Goal: Check status

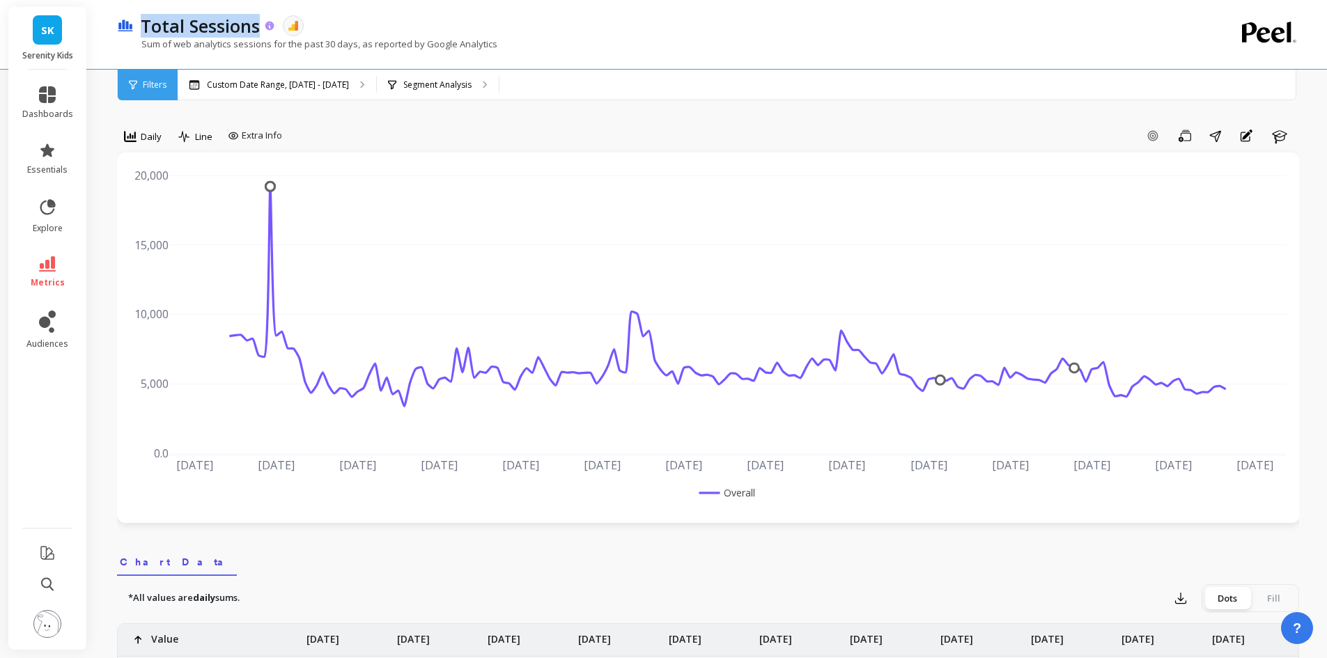
copy p "Total Sessions"
drag, startPoint x: 141, startPoint y: 24, endPoint x: 259, endPoint y: 24, distance: 117.7
click at [259, 24] on div "Total Sessions" at bounding box center [205, 26] width 142 height 24
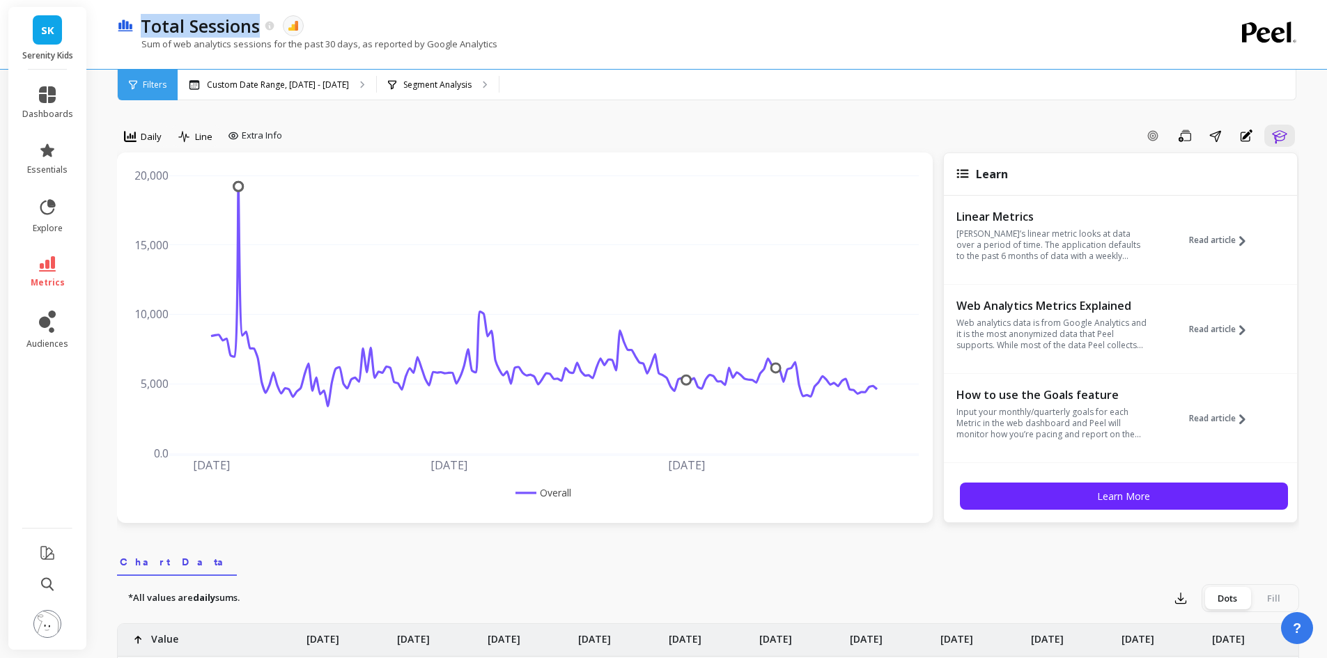
copy p "Total Sessions"
click at [1283, 136] on icon "button" at bounding box center [1278, 136] width 15 height 13
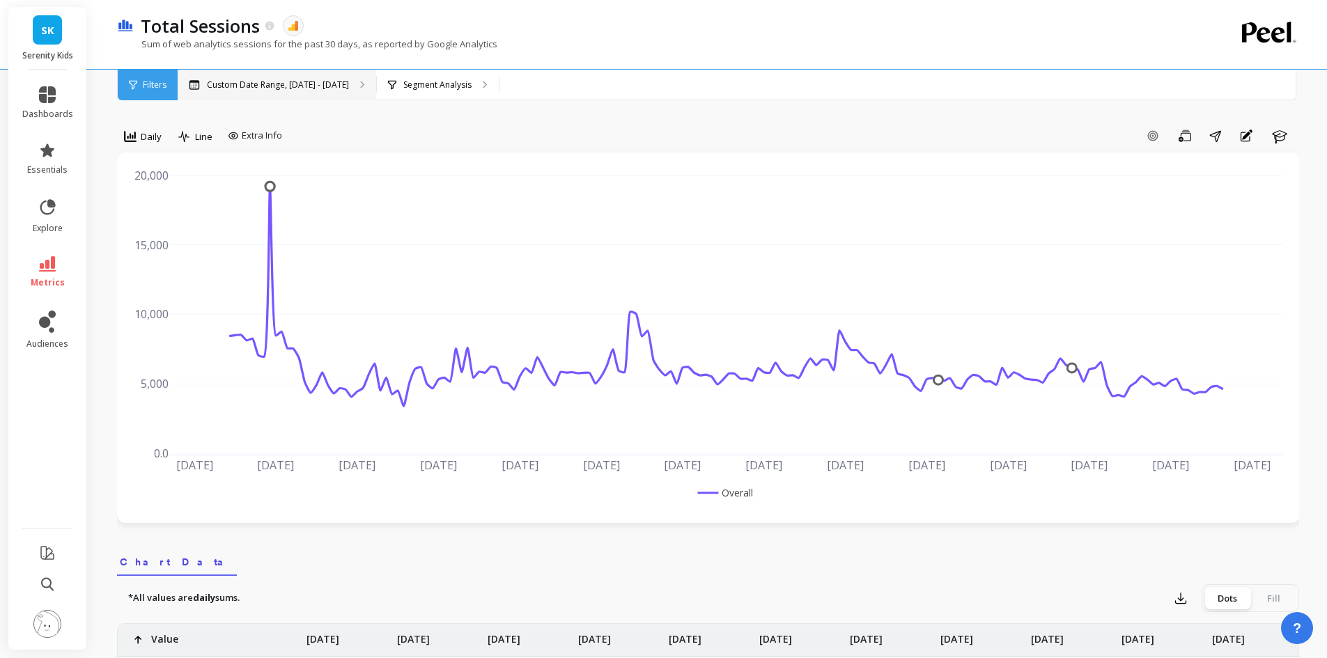
click at [288, 86] on p "Custom Date Range, [DATE] - [DATE]" at bounding box center [278, 84] width 142 height 11
click at [415, 82] on p "Segment Analysis" at bounding box center [437, 84] width 68 height 11
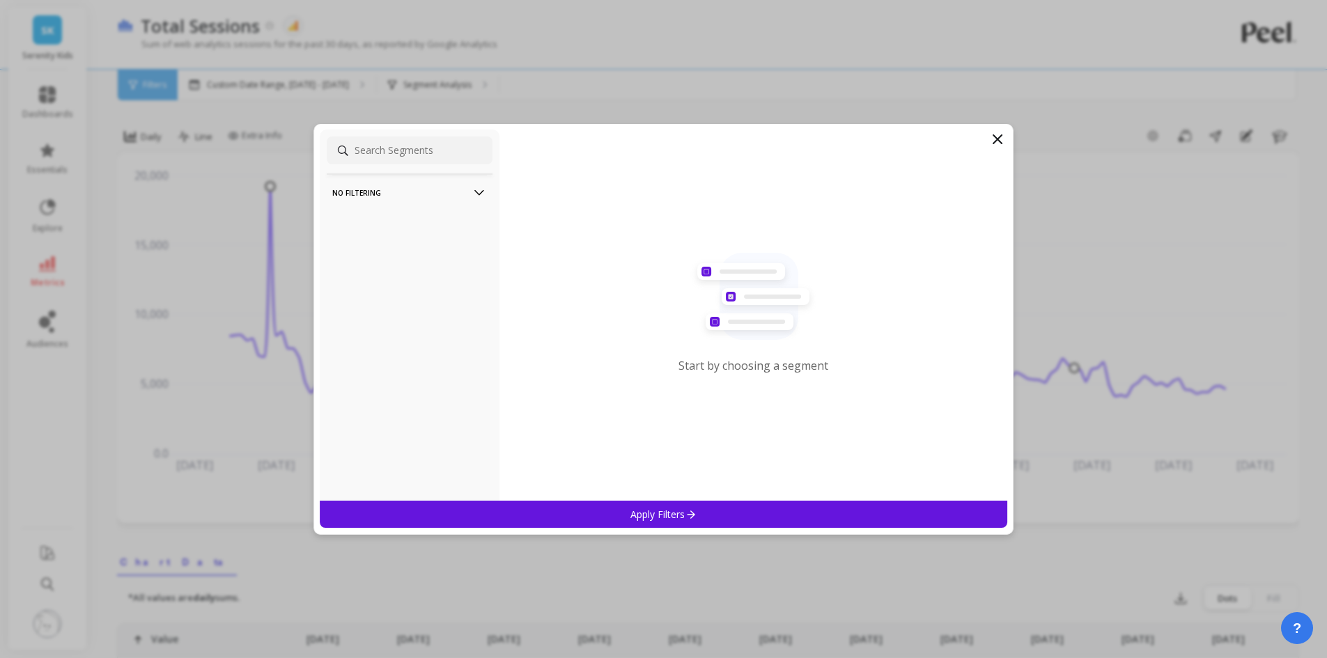
click at [437, 194] on p "No filtering" at bounding box center [409, 193] width 155 height 36
click at [996, 143] on icon at bounding box center [997, 139] width 17 height 17
